Goal: Task Accomplishment & Management: Use online tool/utility

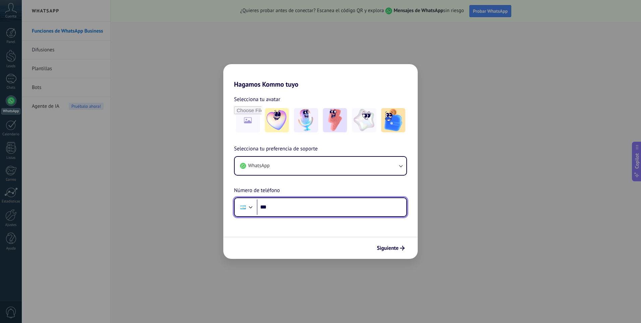
click at [302, 204] on input "***" at bounding box center [332, 206] width 150 height 15
type input "**********"
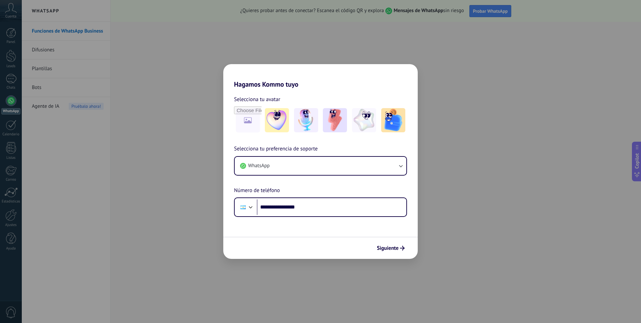
click at [389, 252] on button "Siguiente" at bounding box center [391, 247] width 34 height 11
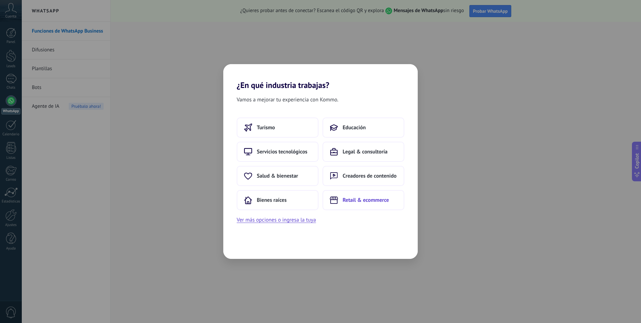
click at [354, 201] on span "Retail & ecommerce" at bounding box center [366, 199] width 46 height 7
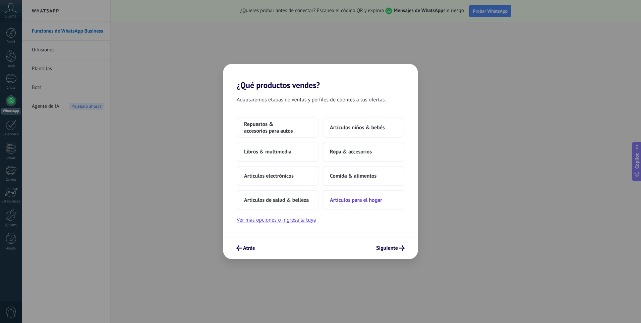
click at [349, 197] on span "Artículos para el hogar" at bounding box center [356, 199] width 52 height 7
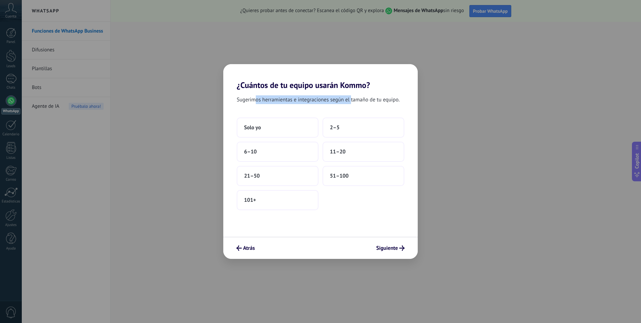
drag, startPoint x: 254, startPoint y: 99, endPoint x: 351, endPoint y: 99, distance: 96.6
click at [351, 99] on span "Sugerimos herramientas e integraciones según el tamaño de tu equipo." at bounding box center [318, 99] width 163 height 9
drag, startPoint x: 398, startPoint y: 101, endPoint x: 239, endPoint y: 102, distance: 159.3
click at [239, 102] on span "Sugerimos herramientas e integraciones según el tamaño de tu equipo." at bounding box center [318, 99] width 163 height 9
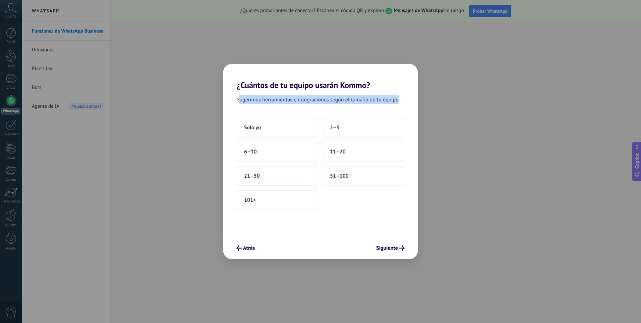
click at [238, 103] on span "Sugerimos herramientas e integraciones según el tamaño de tu equipo." at bounding box center [318, 99] width 163 height 9
click at [363, 125] on button "2–5" at bounding box center [364, 127] width 82 height 20
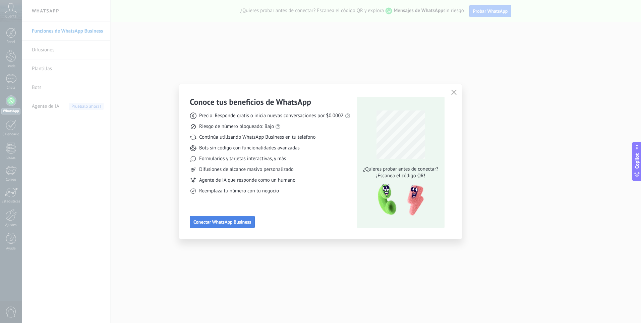
click at [247, 225] on button "Conectar WhatsApp Business" at bounding box center [222, 222] width 65 height 12
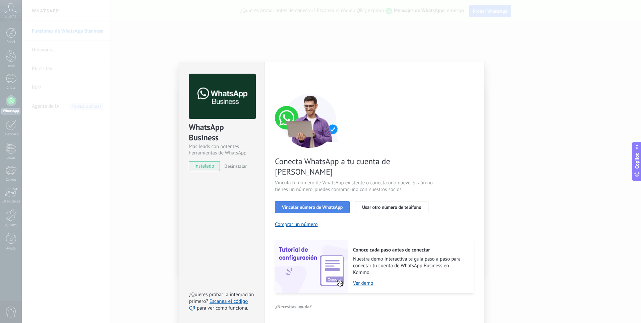
click at [336, 205] on span "Vincular número de WhatsApp" at bounding box center [312, 207] width 61 height 5
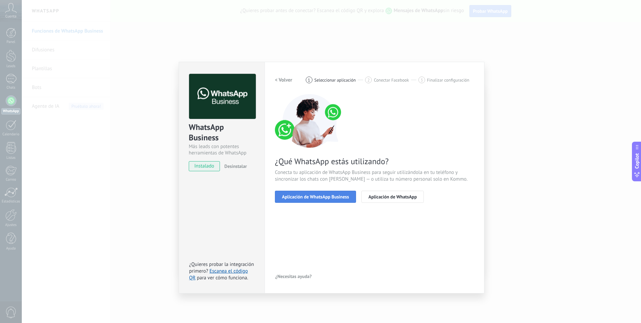
click at [334, 199] on span "Aplicación de WhatsApp Business" at bounding box center [315, 196] width 67 height 5
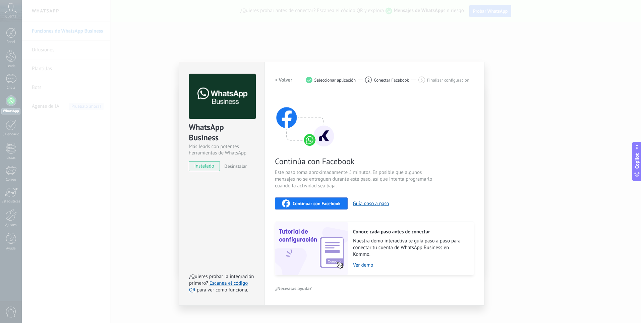
click at [327, 207] on div "Continuar con Facebook" at bounding box center [311, 203] width 59 height 8
click at [388, 59] on div "WhatsApp Business Más leads con potentes herramientas de WhatsApp instalado Des…" at bounding box center [331, 161] width 619 height 323
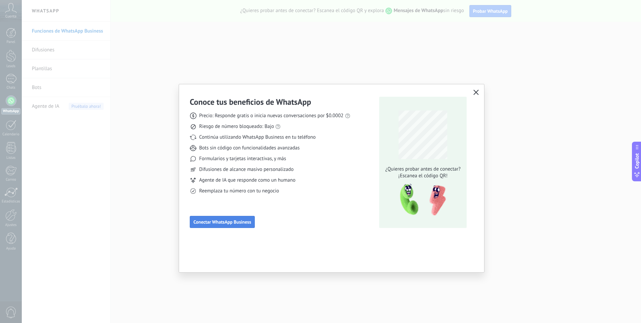
click at [214, 224] on span "Conectar WhatsApp Business" at bounding box center [222, 221] width 58 height 5
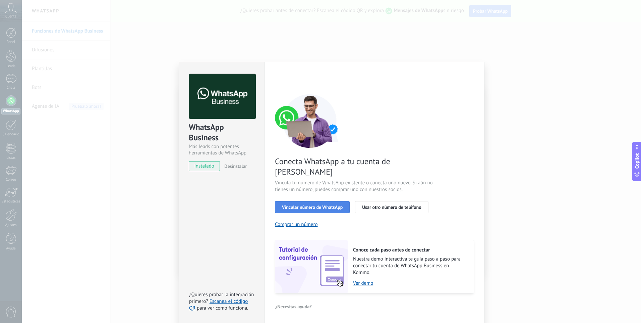
click at [330, 201] on button "Vincular número de WhatsApp" at bounding box center [312, 207] width 75 height 12
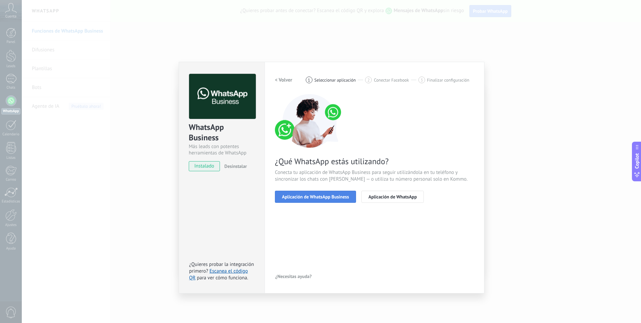
click at [313, 197] on span "Aplicación de WhatsApp Business" at bounding box center [315, 196] width 67 height 5
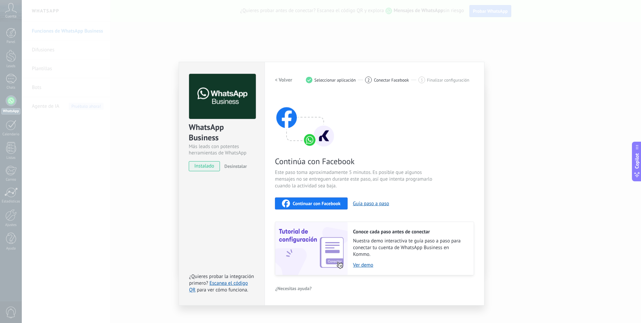
click at [299, 205] on span "Continuar con Facebook" at bounding box center [317, 203] width 48 height 5
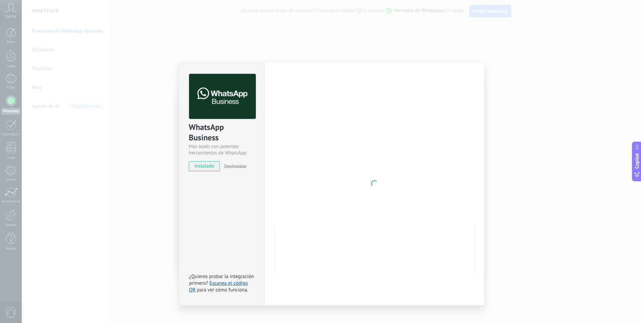
click at [206, 168] on span "instalado" at bounding box center [204, 166] width 31 height 10
click at [568, 113] on div "WhatsApp Business Más leads con potentes herramientas de WhatsApp instalado Des…" at bounding box center [331, 161] width 619 height 323
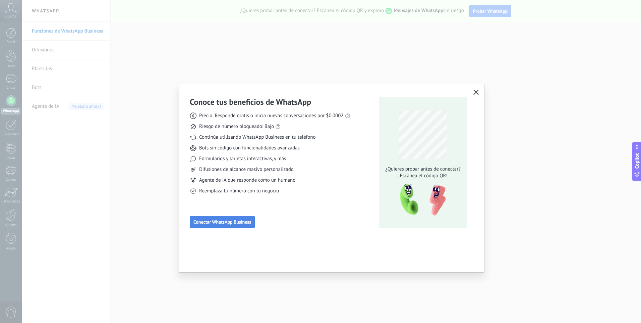
click at [206, 216] on div "Conoce tus beneficios de WhatsApp Precio: Responde gratis o inicia nuevas conve…" at bounding box center [270, 162] width 161 height 131
click at [206, 216] on button "Conectar WhatsApp Business" at bounding box center [222, 222] width 65 height 12
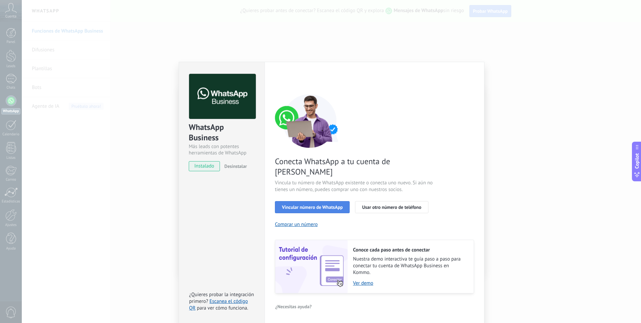
click at [326, 201] on button "Vincular número de WhatsApp" at bounding box center [312, 207] width 75 height 12
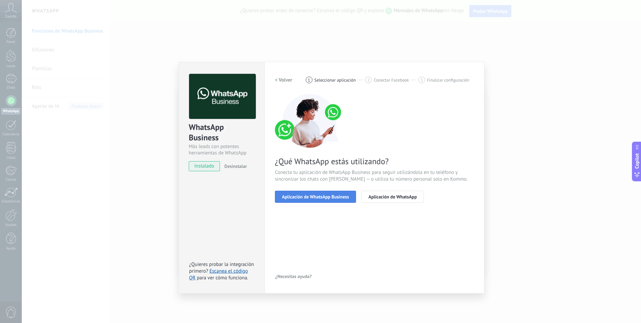
click at [331, 197] on span "Aplicación de WhatsApp Business" at bounding box center [315, 196] width 67 height 5
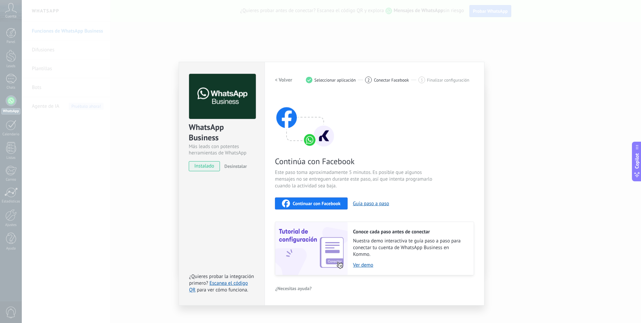
click at [340, 198] on button "Continuar con Facebook" at bounding box center [311, 203] width 73 height 12
click at [121, 31] on div "WhatsApp Business Más leads con potentes herramientas de WhatsApp instalado Des…" at bounding box center [331, 161] width 619 height 323
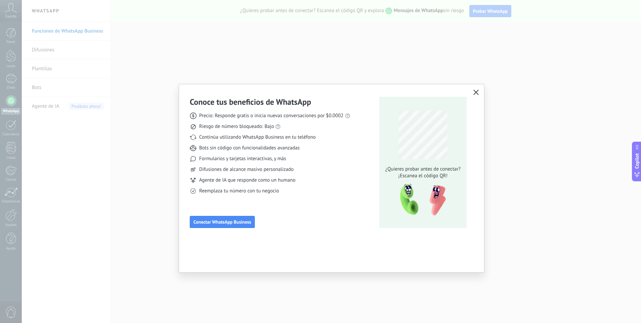
click at [476, 89] on button "button" at bounding box center [476, 92] width 9 height 9
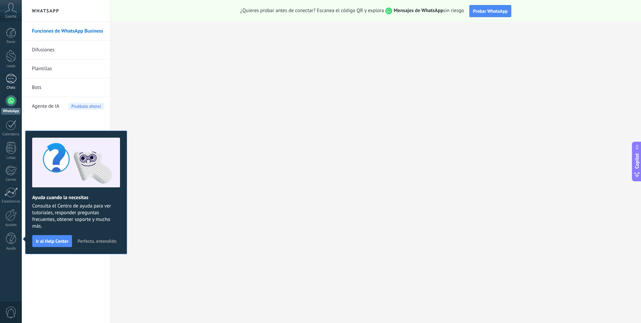
click at [16, 81] on div at bounding box center [11, 79] width 11 height 10
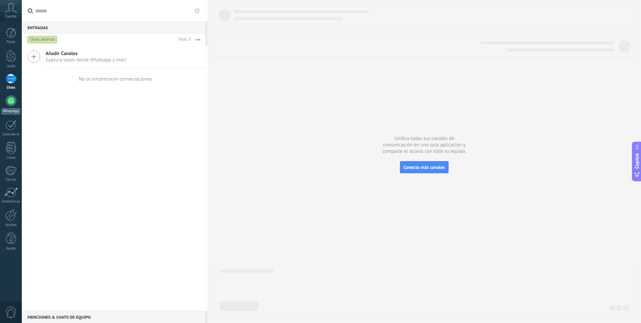
click at [9, 108] on link "WhatsApp" at bounding box center [11, 104] width 22 height 19
